Goal: Task Accomplishment & Management: Manage account settings

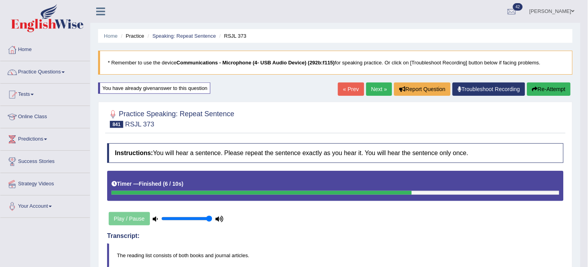
click at [570, 13] on link "Bhagwant singh" at bounding box center [552, 10] width 57 height 20
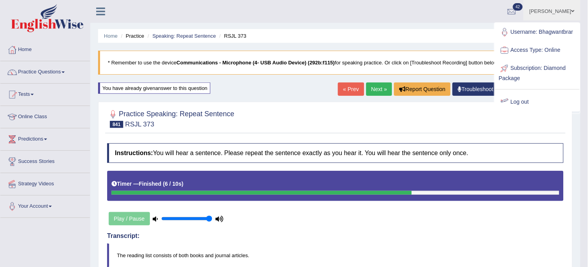
click at [526, 94] on link "Log out" at bounding box center [537, 102] width 85 height 18
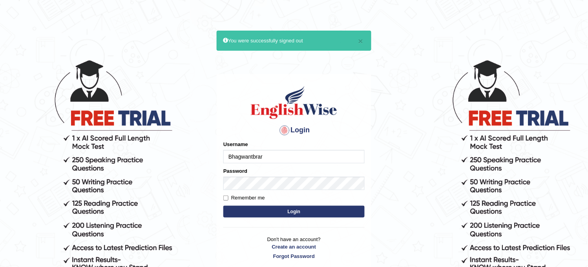
drag, startPoint x: 0, startPoint y: 0, endPoint x: 269, endPoint y: 156, distance: 311.2
click at [269, 156] on input "Bhagwantbrar" at bounding box center [294, 156] width 141 height 13
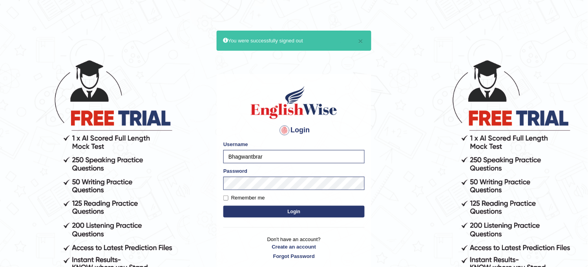
type input "obehi00"
click at [312, 207] on button "Login" at bounding box center [294, 212] width 141 height 12
